Goal: Task Accomplishment & Management: Use online tool/utility

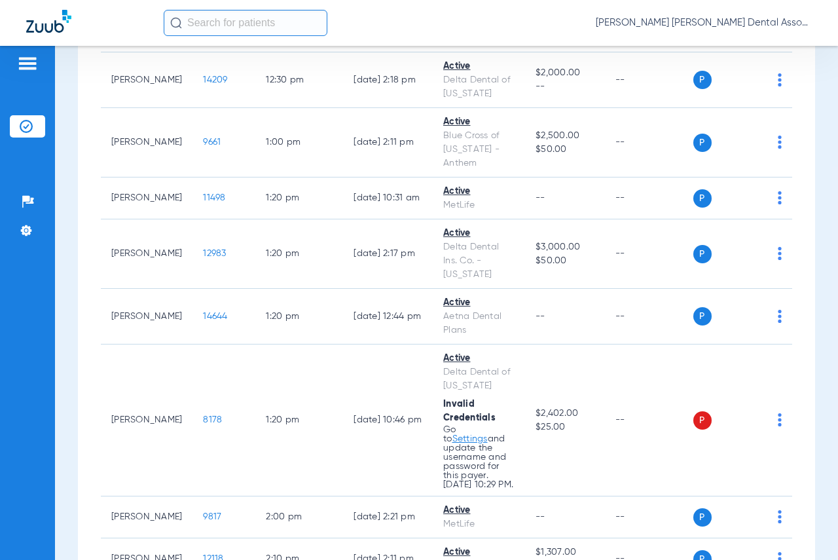
scroll to position [2620, 0]
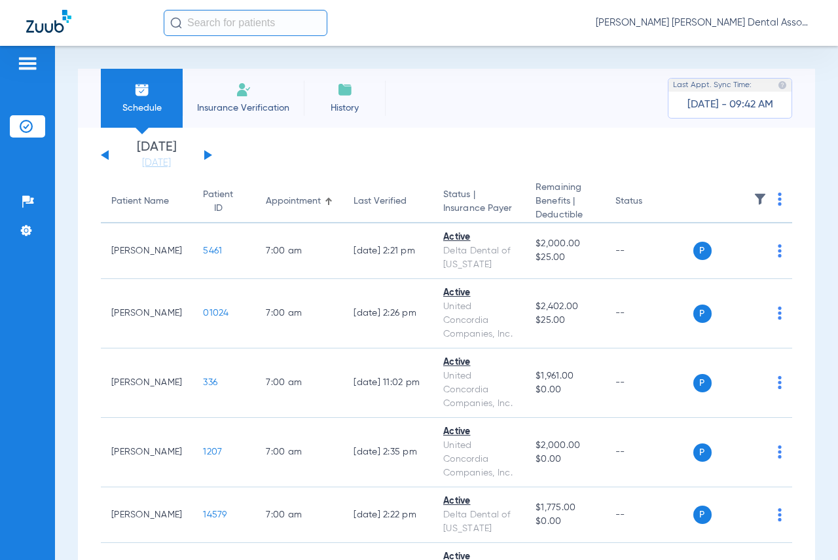
click at [202, 157] on div "[DATE] [DATE] [DATE] [DATE] [DATE] [DATE] [DATE] [DATE] [DATE] [DATE] [DATE] [D…" at bounding box center [156, 155] width 111 height 29
click at [206, 157] on button at bounding box center [208, 155] width 8 height 10
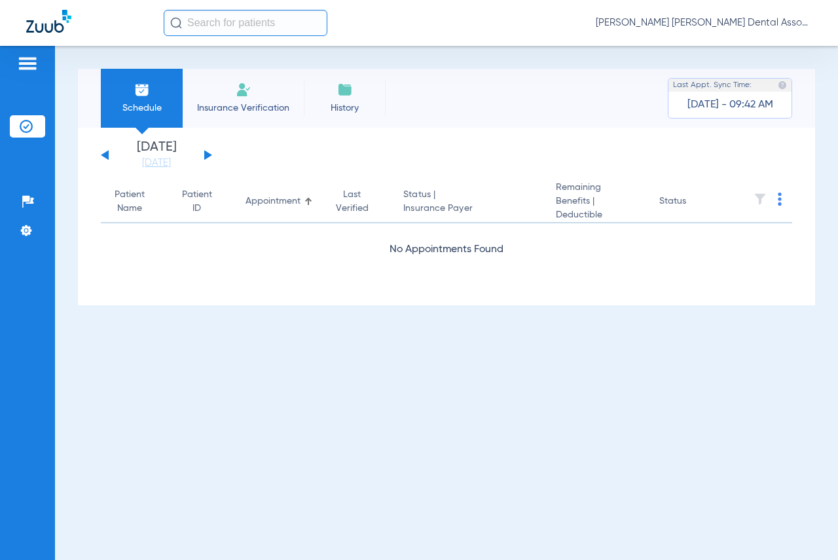
click at [206, 157] on button at bounding box center [208, 155] width 8 height 10
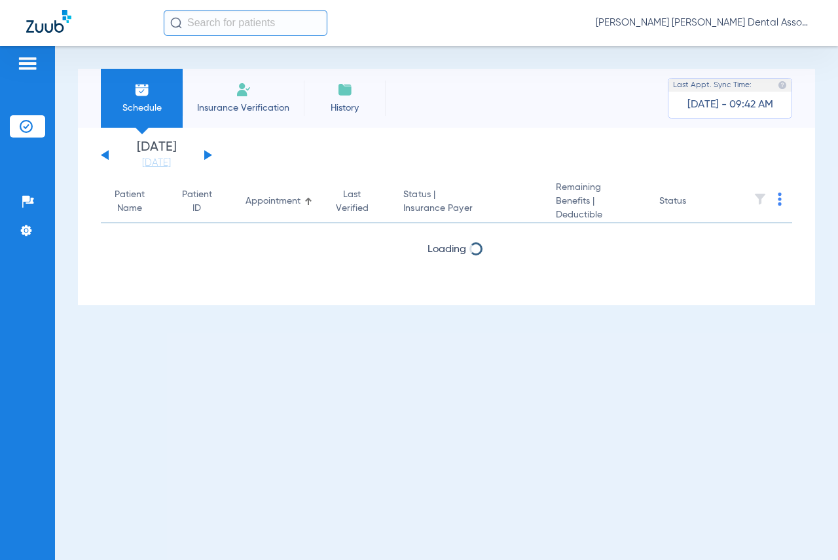
click at [206, 157] on button at bounding box center [208, 155] width 8 height 10
click at [104, 153] on button at bounding box center [105, 155] width 8 height 10
